Goal: Information Seeking & Learning: Learn about a topic

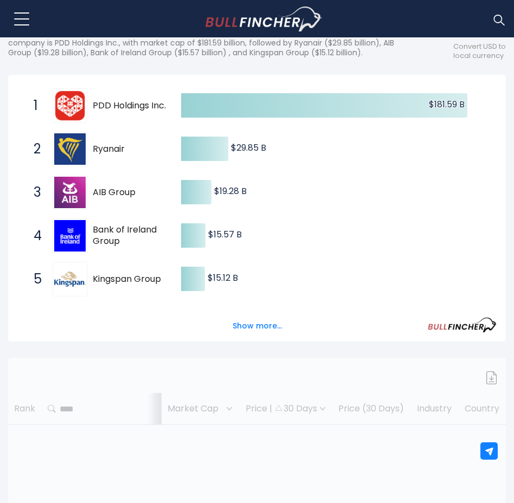
scroll to position [163, 0]
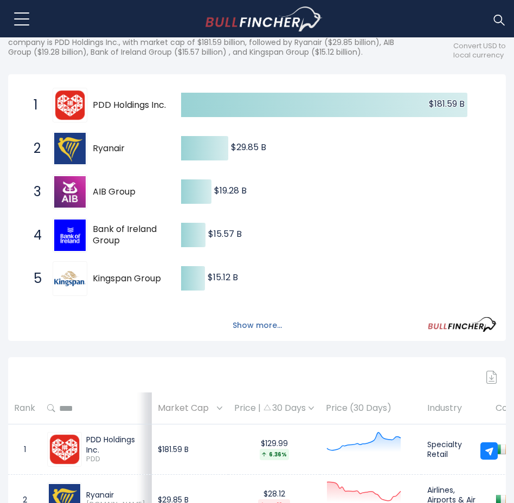
click at [238, 326] on button "Show more..." at bounding box center [257, 325] width 62 height 18
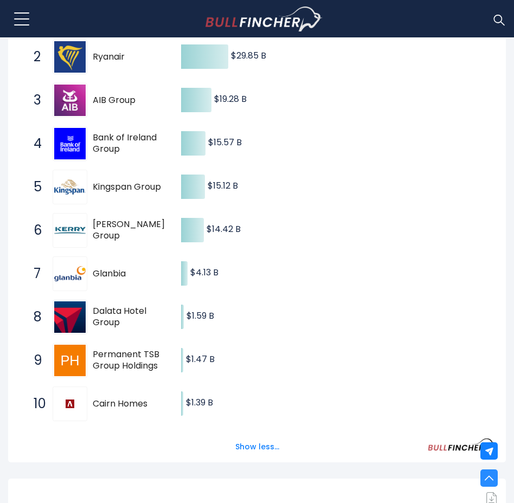
scroll to position [271, 0]
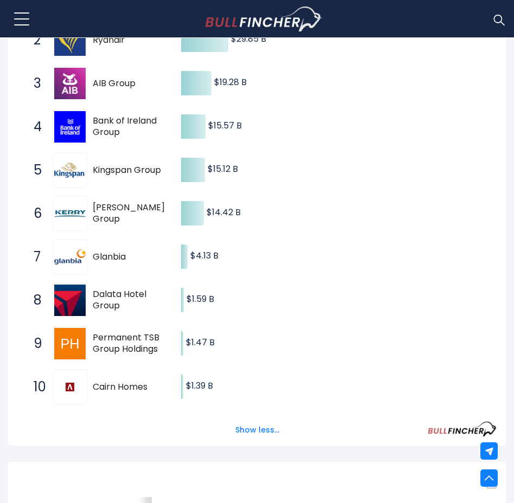
drag, startPoint x: 254, startPoint y: 432, endPoint x: 264, endPoint y: 317, distance: 115.4
click at [264, 318] on div "Created with Highcharts 12.1.2 $181.59 B ​ $181.59 B $29.85 B ​ $29.85 B $19.28…" at bounding box center [256, 205] width 497 height 479
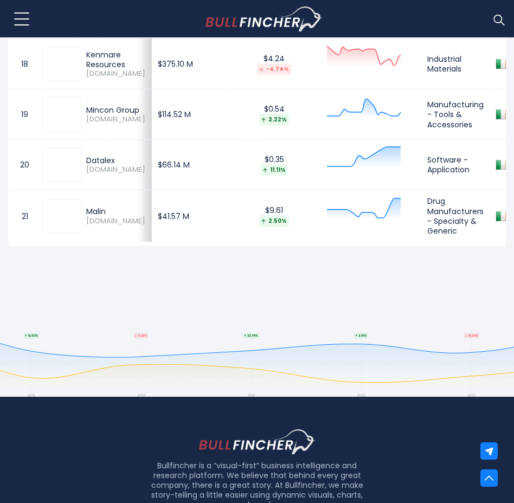
scroll to position [1625, 0]
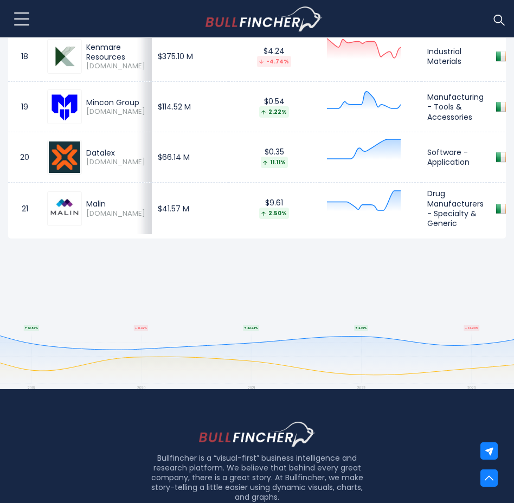
drag, startPoint x: 173, startPoint y: 366, endPoint x: 333, endPoint y: 360, distance: 159.4
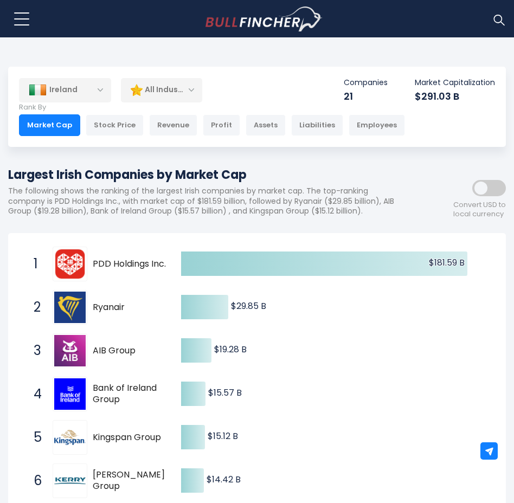
scroll to position [0, 0]
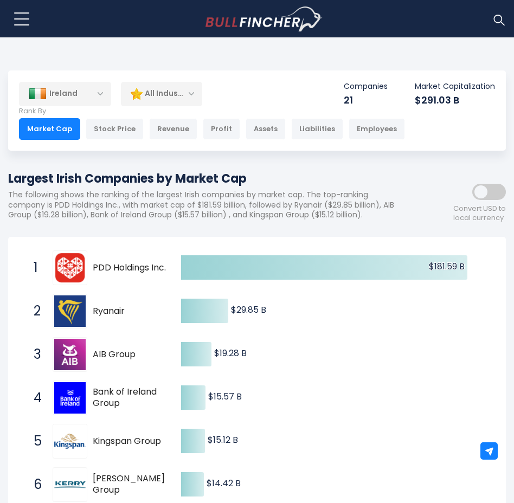
drag, startPoint x: 111, startPoint y: 181, endPoint x: 359, endPoint y: 101, distance: 260.8
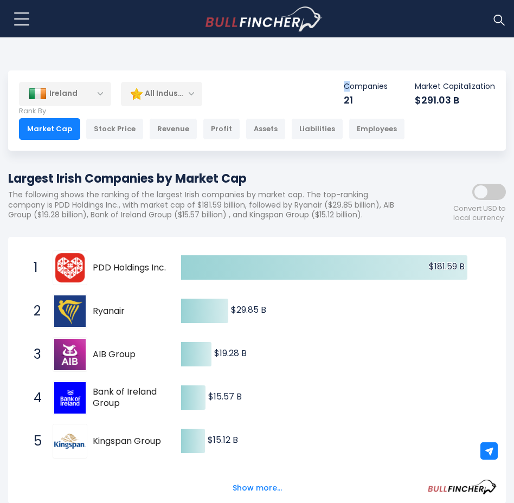
drag, startPoint x: 347, startPoint y: 81, endPoint x: 108, endPoint y: 44, distance: 241.2
click at [339, 81] on div "Ireland Entire World 30,364 North America United States 3,960 Canada" at bounding box center [256, 110] width 497 height 80
click at [22, 21] on button at bounding box center [21, 18] width 27 height 27
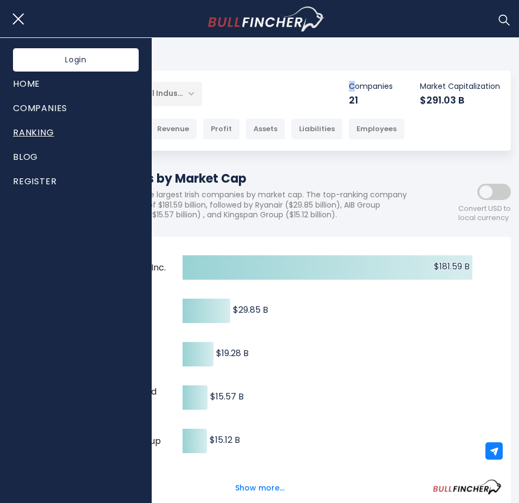
click at [42, 131] on link "Ranking" at bounding box center [76, 132] width 126 height 24
click at [205, 228] on div "Largest Irish Companies by Market Cap The following shows the ranking of the la…" at bounding box center [210, 199] width 405 height 59
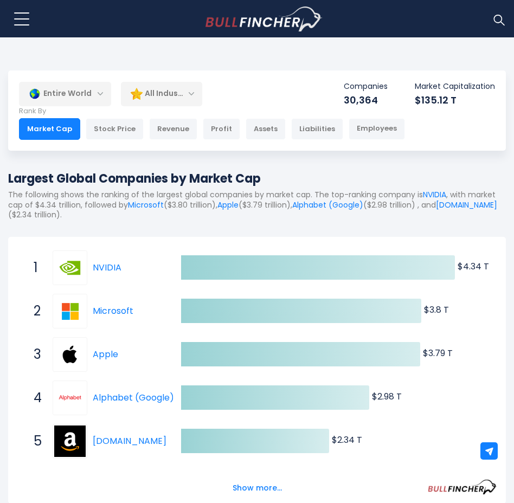
click at [99, 86] on div "Entire World" at bounding box center [65, 93] width 92 height 25
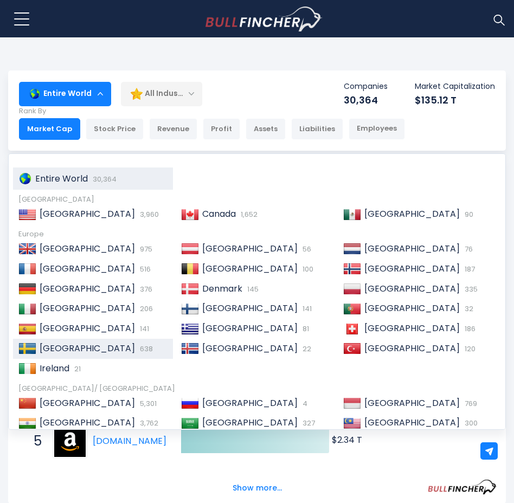
click at [50, 346] on span "[GEOGRAPHIC_DATA]" at bounding box center [87, 348] width 95 height 12
